Goal: Task Accomplishment & Management: Use online tool/utility

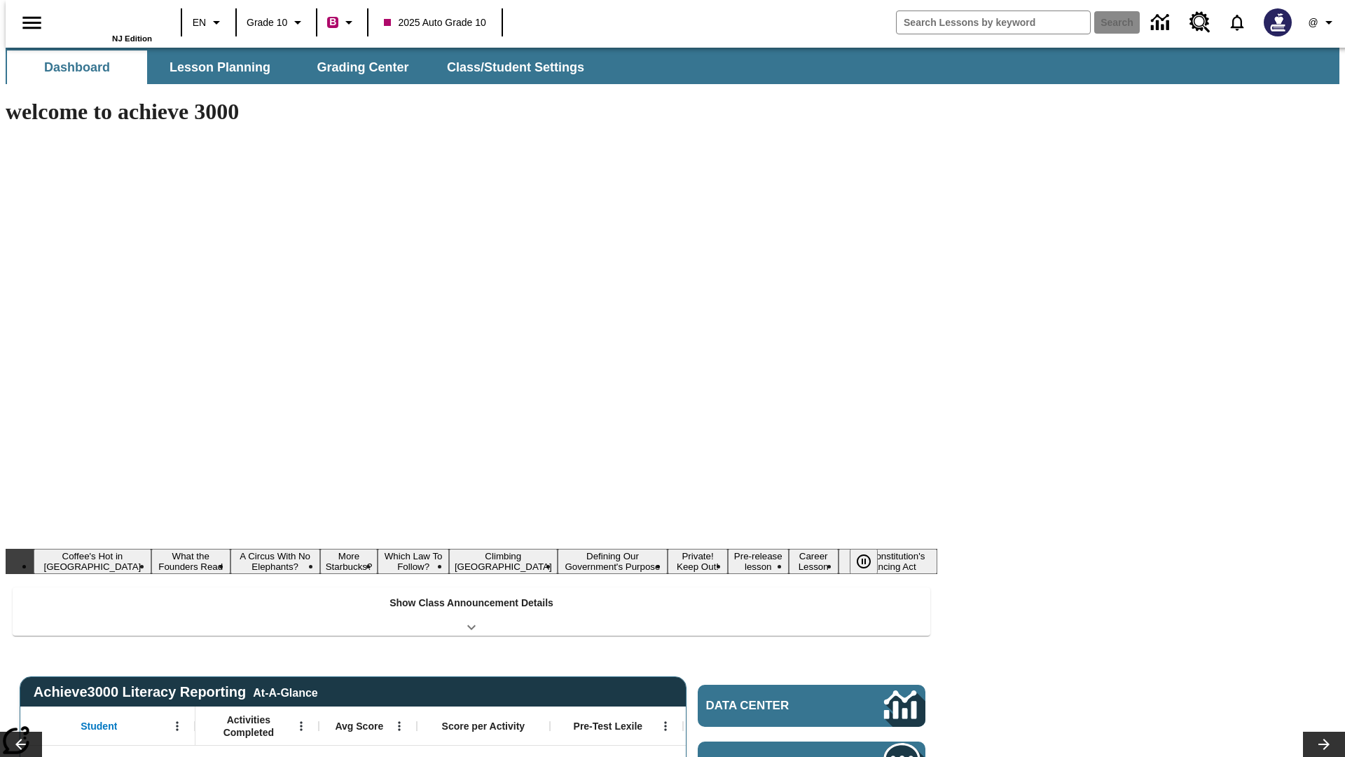
type input "-1"
click at [357, 67] on span "Grading Center" at bounding box center [363, 68] width 102 height 16
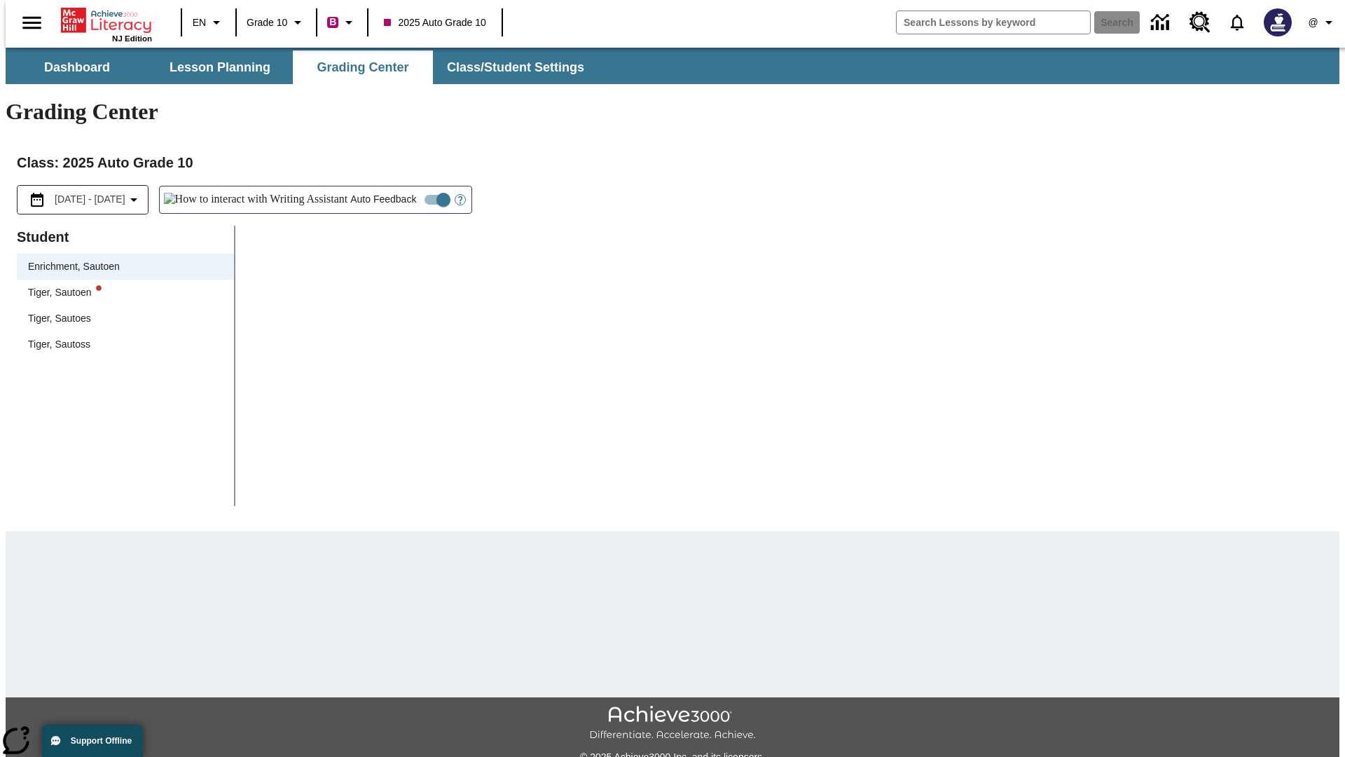
click at [121, 285] on div "Tiger, Sautoen" at bounding box center [125, 292] width 195 height 15
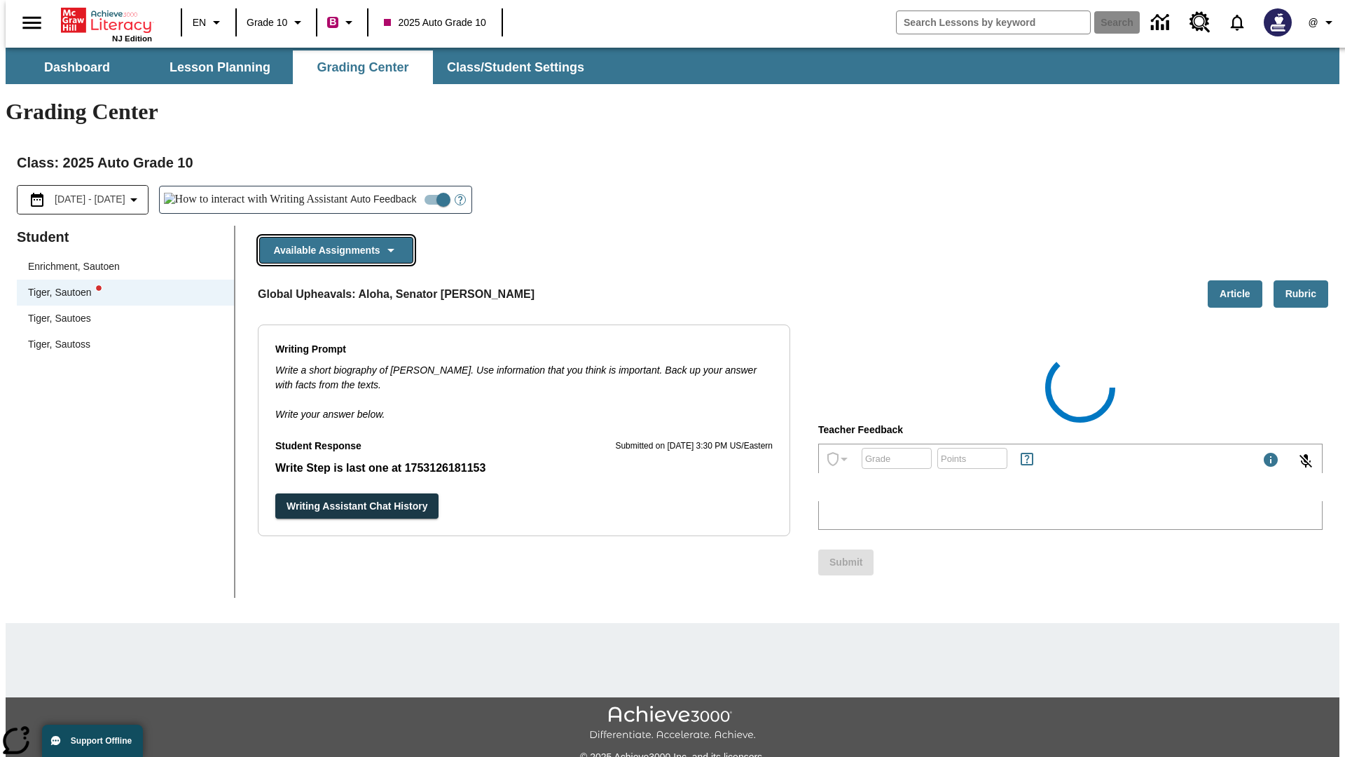
click at [332, 237] on button "Available Assignments" at bounding box center [336, 250] width 154 height 27
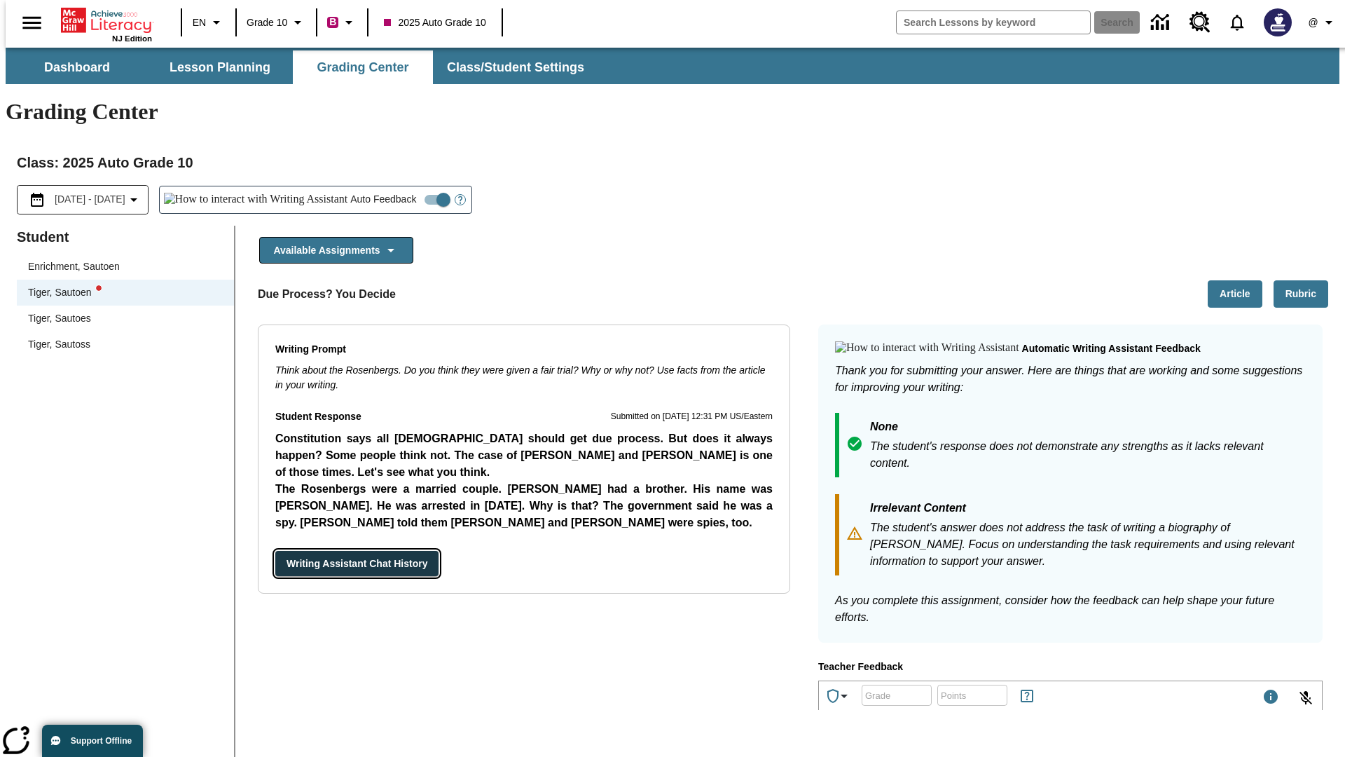
click at [275, 551] on button "Writing Assistant Chat History" at bounding box center [356, 564] width 163 height 26
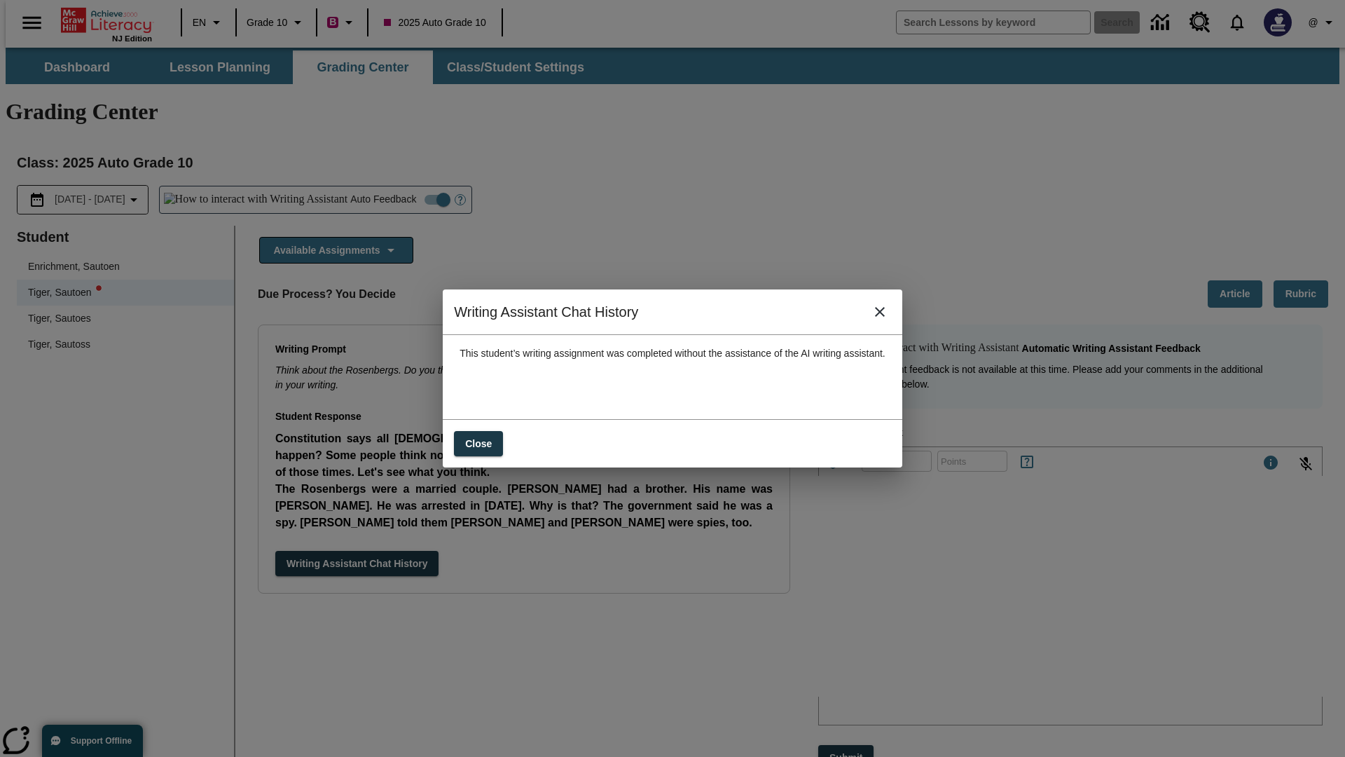
click at [885, 317] on icon "close" at bounding box center [880, 312] width 10 height 10
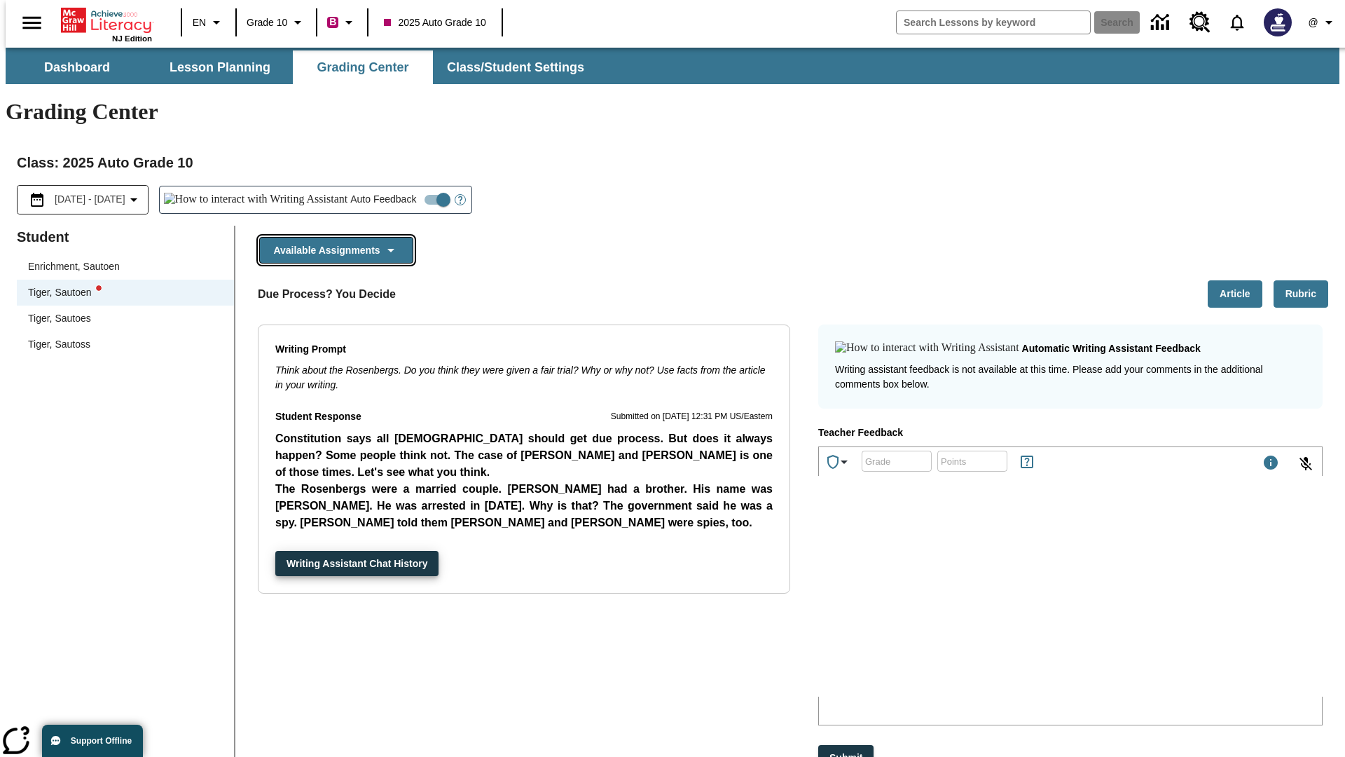
click at [332, 237] on button "Available Assignments" at bounding box center [336, 250] width 154 height 27
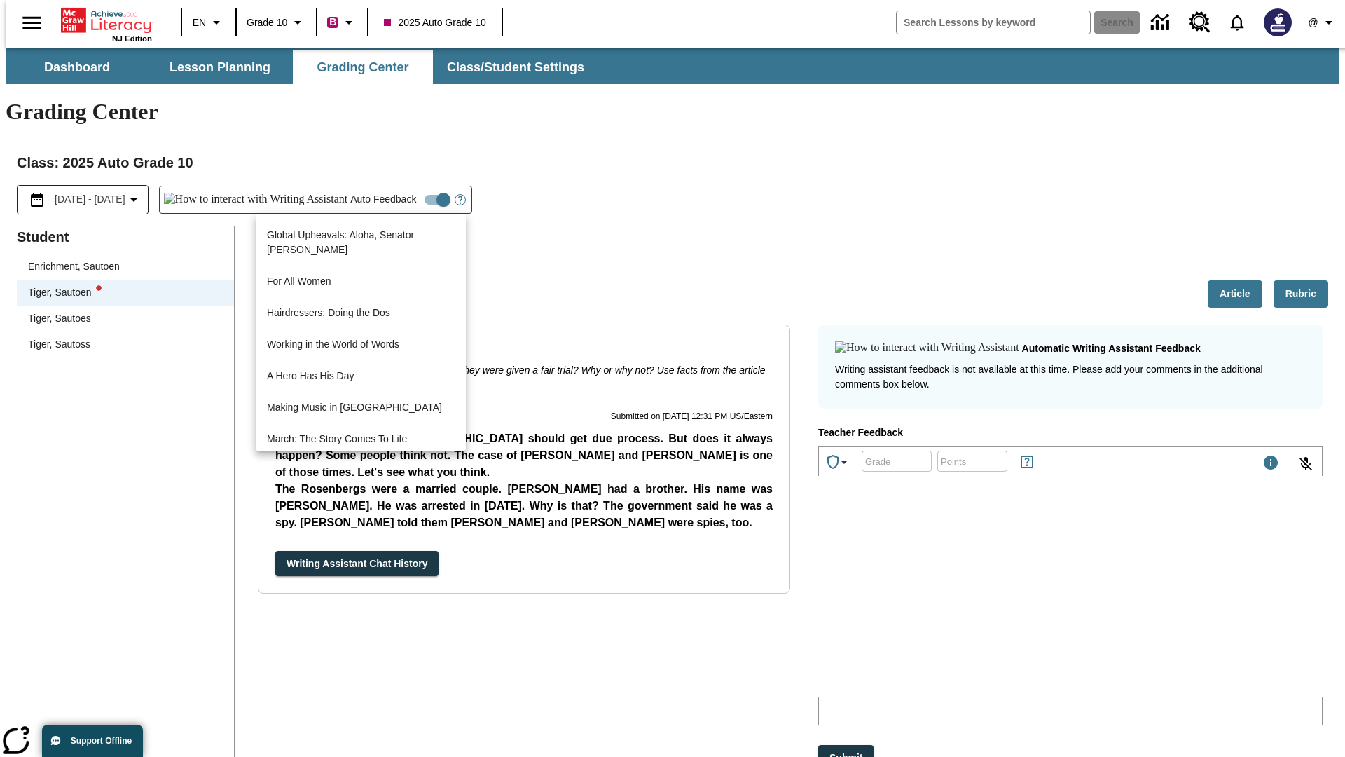
click at [275, 551] on button "Writing Assistant Chat History" at bounding box center [356, 564] width 163 height 26
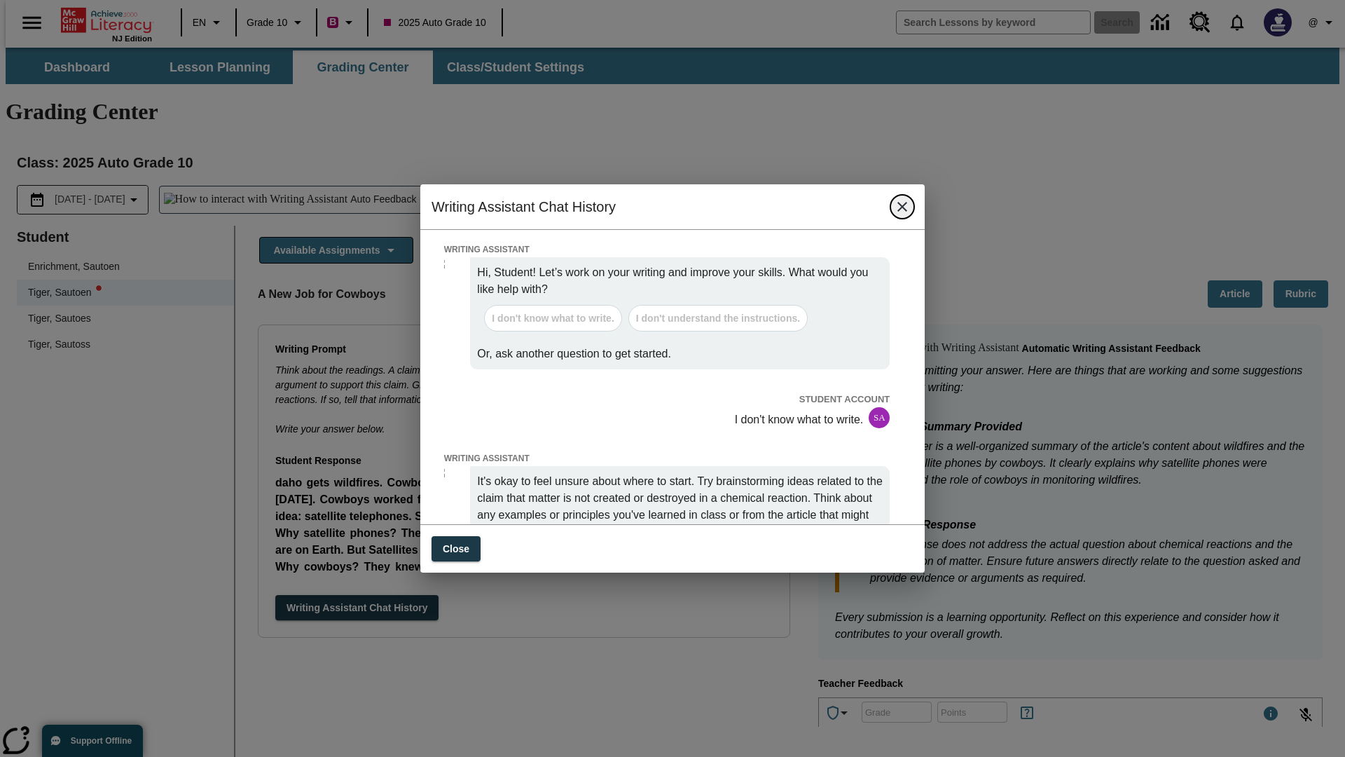
click at [902, 212] on icon "close" at bounding box center [903, 207] width 10 height 10
